Goal: Information Seeking & Learning: Learn about a topic

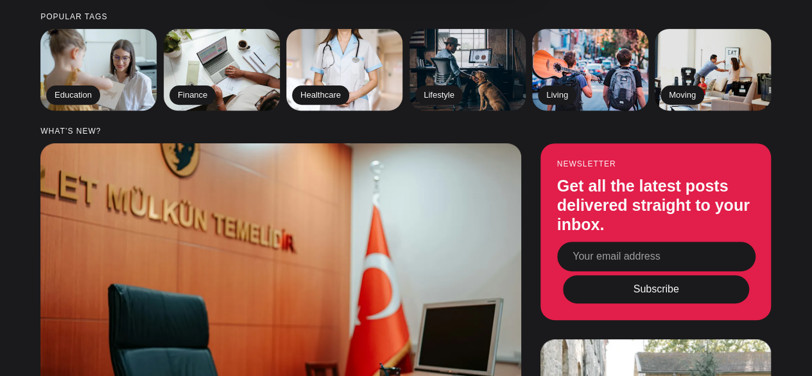
scroll to position [212, 0]
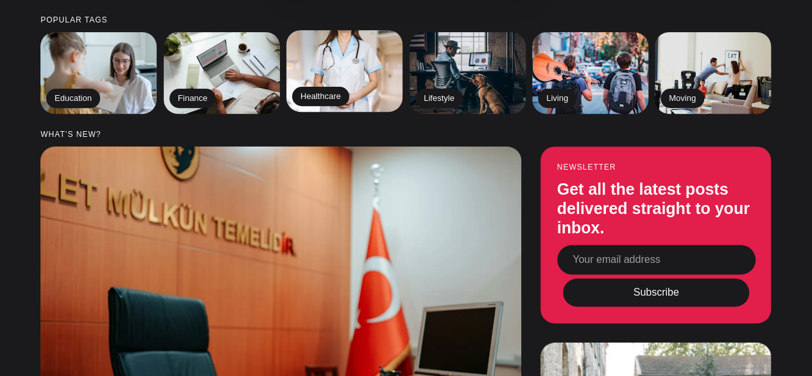
click at [353, 54] on img at bounding box center [344, 71] width 119 height 83
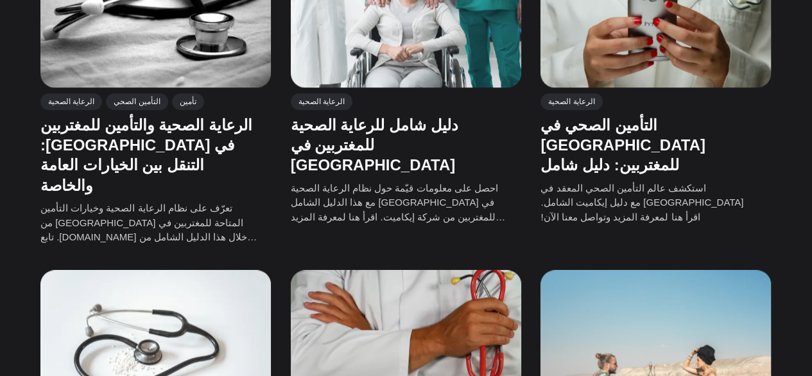
scroll to position [674, 0]
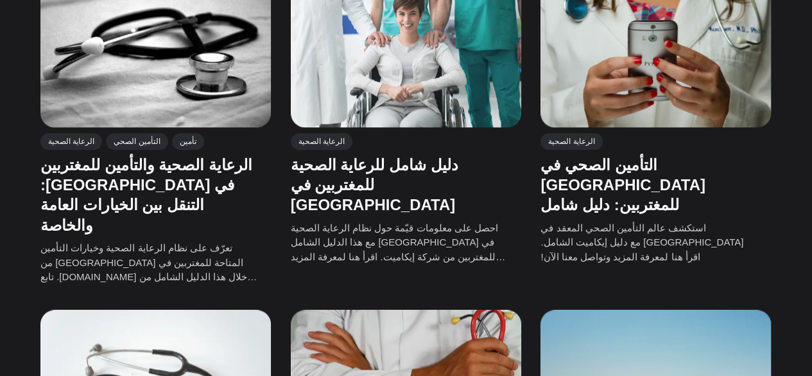
click at [721, 44] on img at bounding box center [656, 46] width 231 height 161
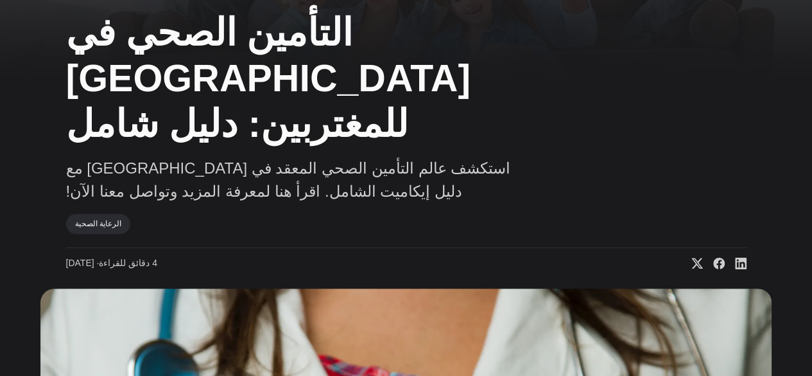
scroll to position [60, 0]
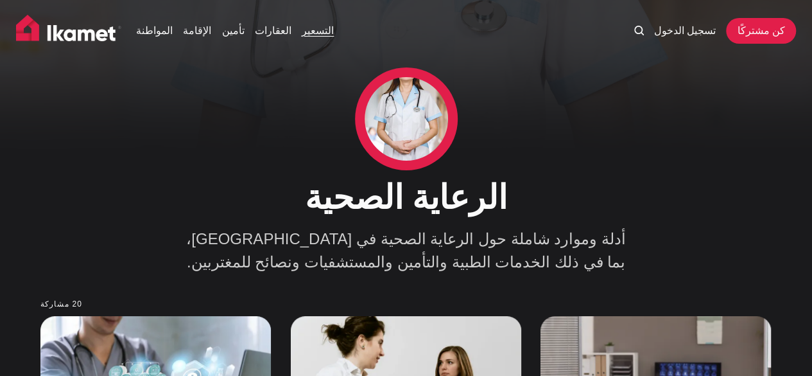
click at [312, 30] on font "التسعير" at bounding box center [318, 30] width 32 height 11
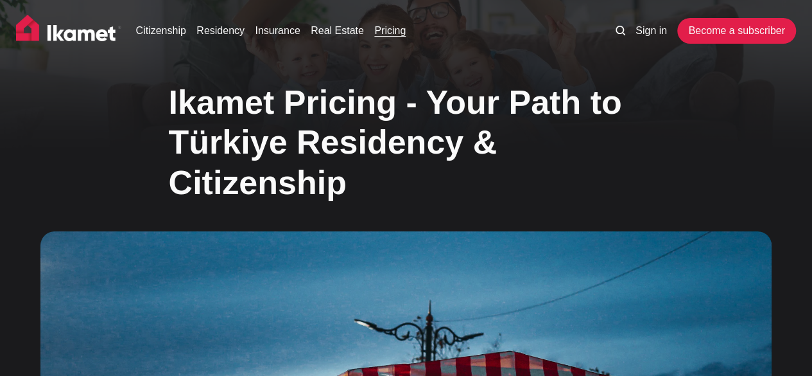
click at [92, 37] on img at bounding box center [68, 31] width 105 height 32
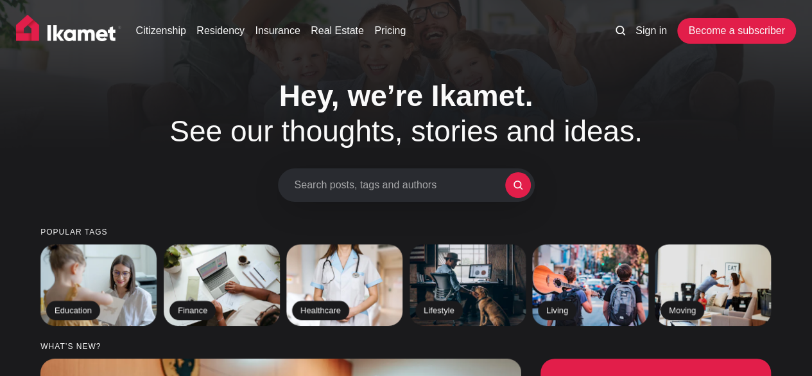
click at [68, 32] on img at bounding box center [68, 31] width 105 height 32
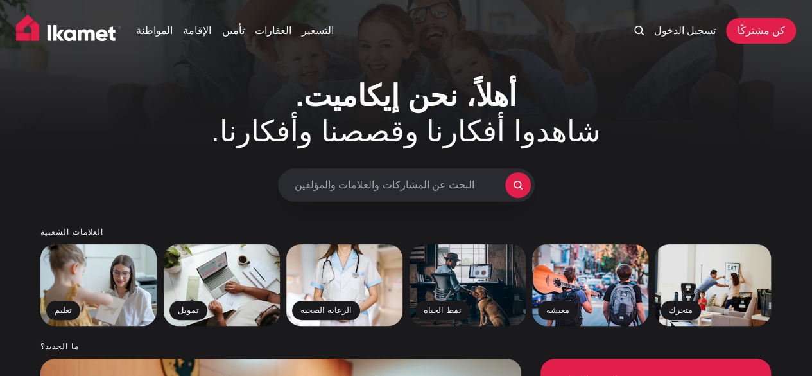
click at [718, 13] on div "المواطنة الإقامة تأمين العقارات التسعير تسجيل الدخول كن مشتركًا" at bounding box center [406, 33] width 812 height 67
click at [152, 28] on font "المواطنة" at bounding box center [154, 30] width 37 height 11
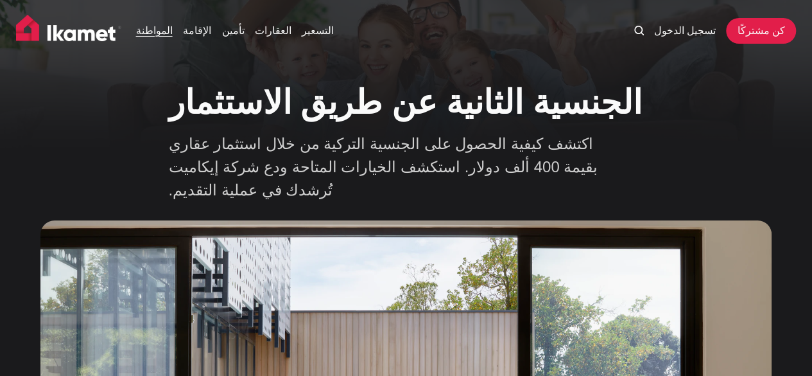
click at [769, 98] on div "الجنسية الثانية عن طريق الاستثمار اكتشف كيفية الحصول على الجنسية التركية من خلا…" at bounding box center [406, 357] width 812 height 566
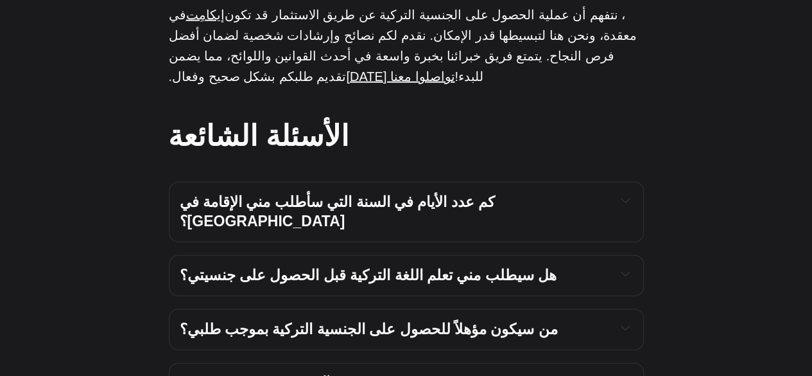
scroll to position [3904, 0]
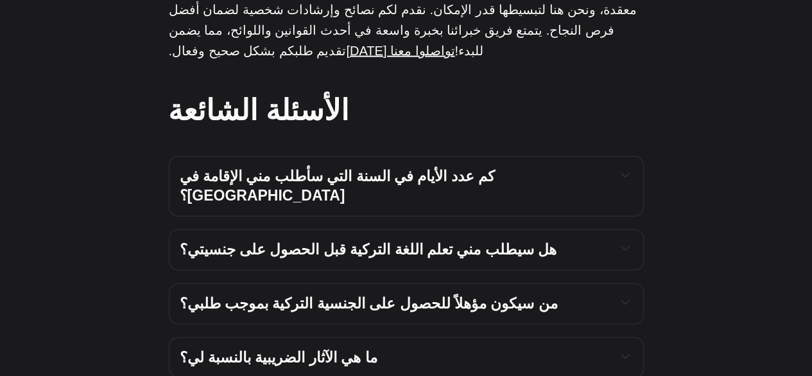
click at [636, 283] on div "من سيكون مؤهلاً للحصول على الجنسية التركية بموجب طلبي؟ باستثناء نفسك وزوجتك وجم…" at bounding box center [406, 303] width 475 height 41
click at [629, 179] on icon "توسيع التبديل لقراءة المحتوى" at bounding box center [625, 174] width 9 height 9
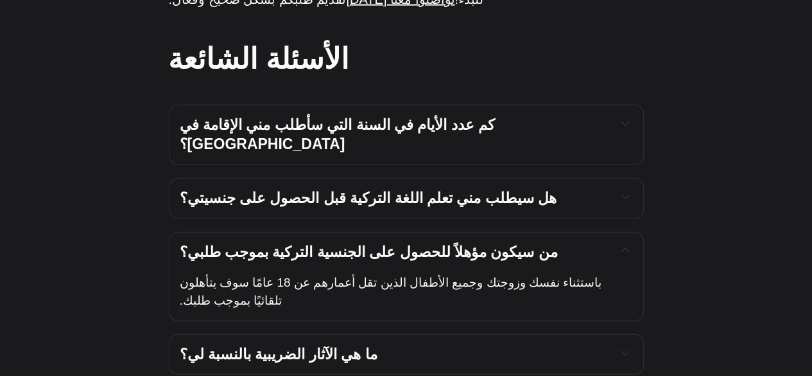
scroll to position [3981, 0]
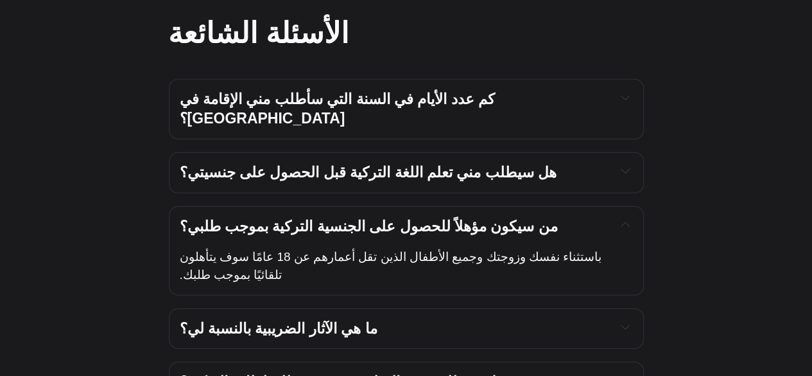
click at [623, 102] on icon "توسيع التبديل لقراءة المحتوى" at bounding box center [625, 97] width 9 height 9
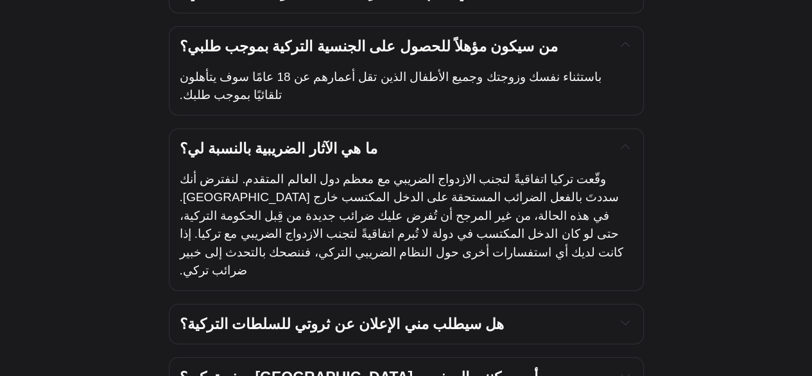
scroll to position [4186, 0]
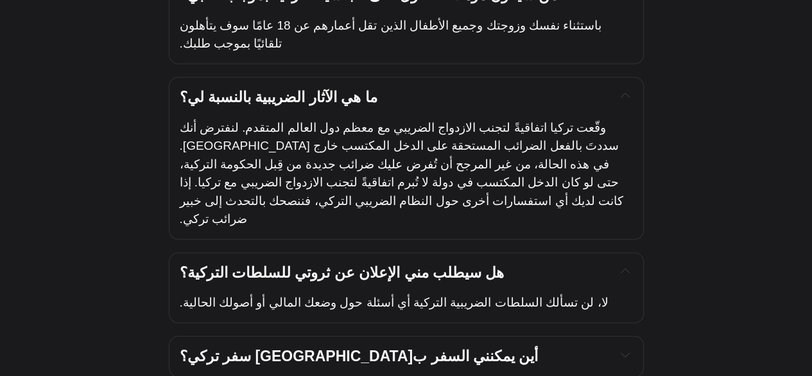
scroll to position [4315, 0]
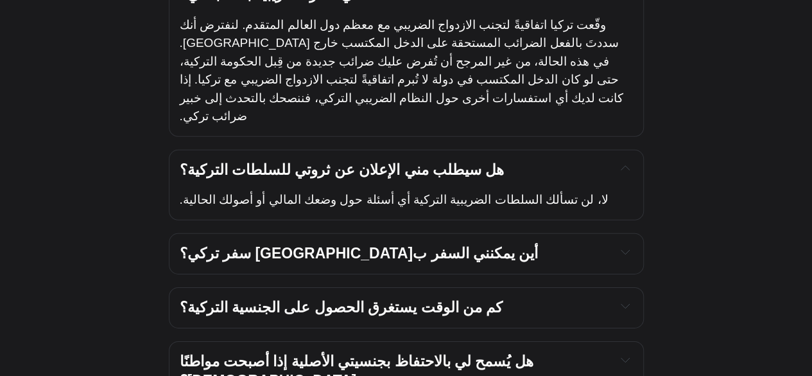
click at [622, 352] on button "توسيع التبديل لقراءة المحتوى" at bounding box center [625, 359] width 15 height 15
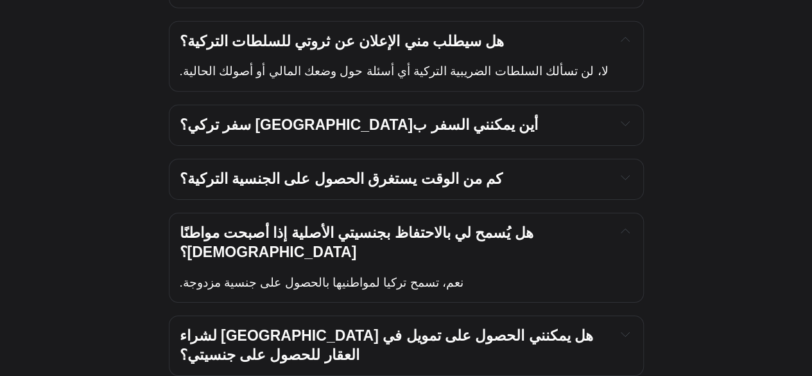
scroll to position [4572, 0]
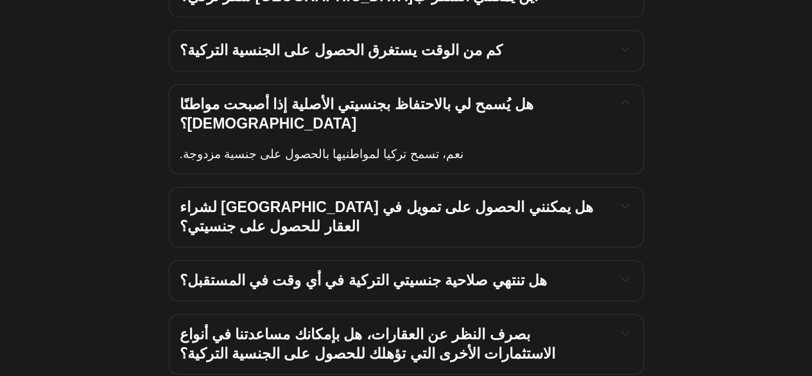
click at [632, 271] on button "توسيع التبديل لقراءة المحتوى" at bounding box center [625, 278] width 15 height 15
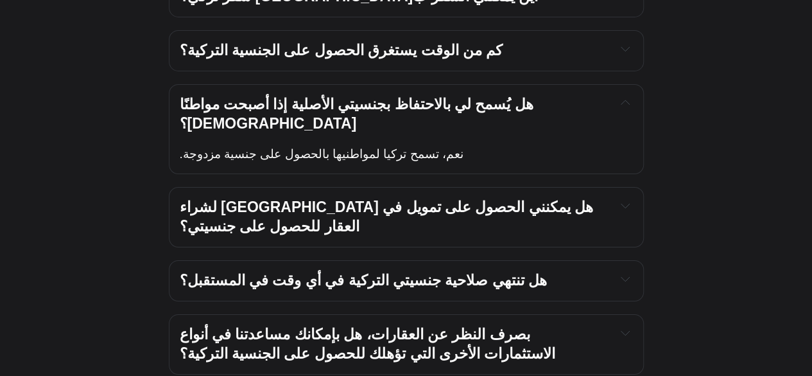
click at [620, 325] on button "توسيع التبديل لقراءة المحتوى" at bounding box center [625, 332] width 15 height 15
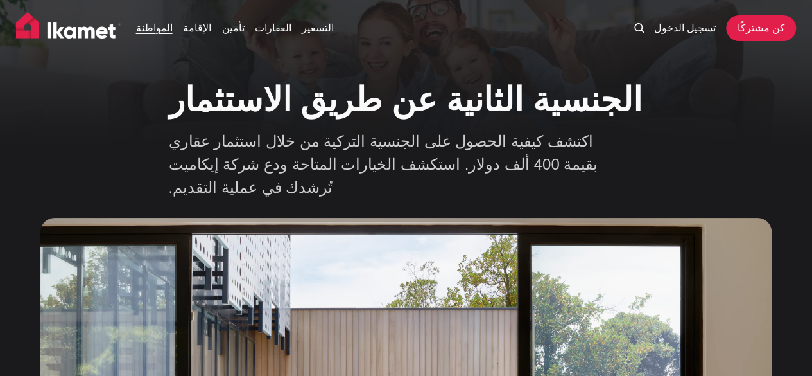
scroll to position [0, 0]
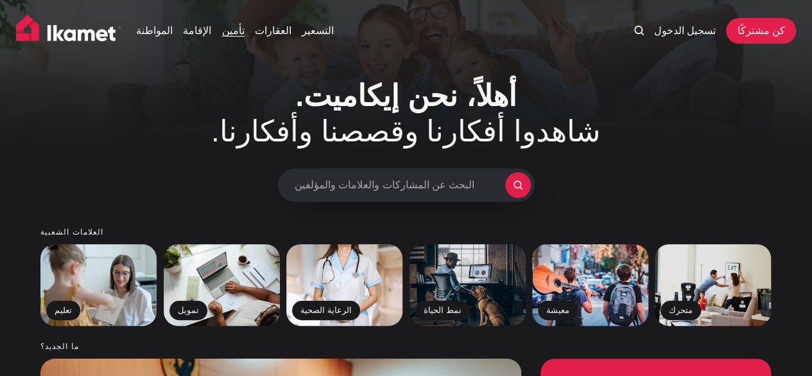
click at [230, 35] on font "تأمين" at bounding box center [233, 30] width 22 height 11
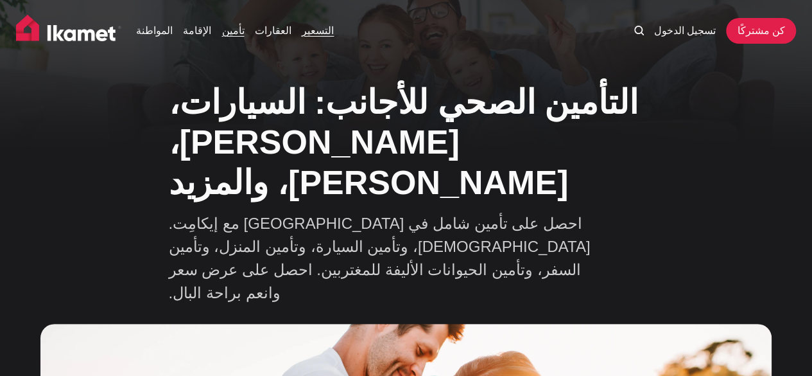
click at [314, 38] on link "التسعير" at bounding box center [318, 30] width 32 height 15
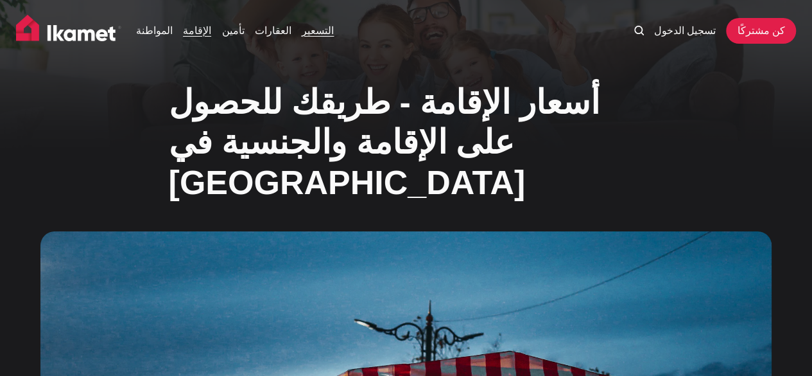
click at [205, 35] on font "الإقامة" at bounding box center [197, 30] width 28 height 11
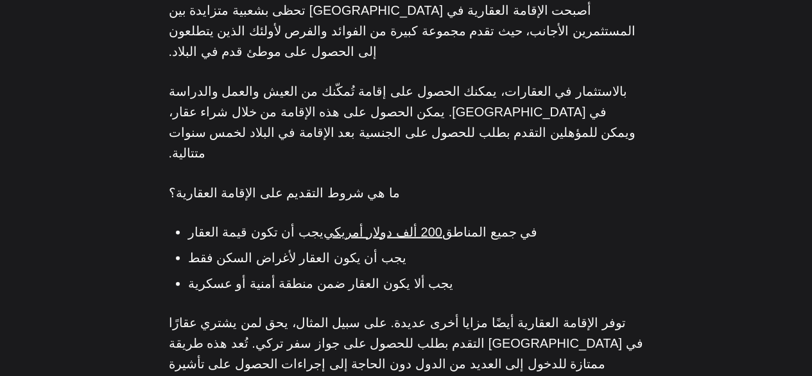
scroll to position [1834, 0]
